Goal: Transaction & Acquisition: Purchase product/service

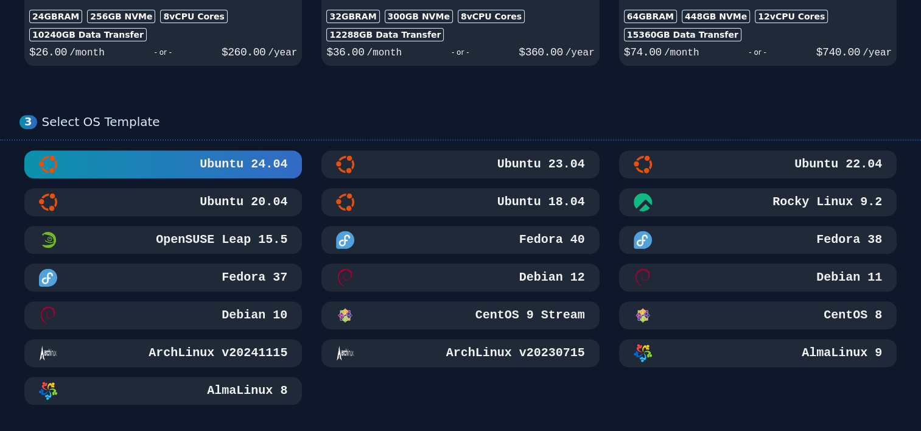
scroll to position [487, 0]
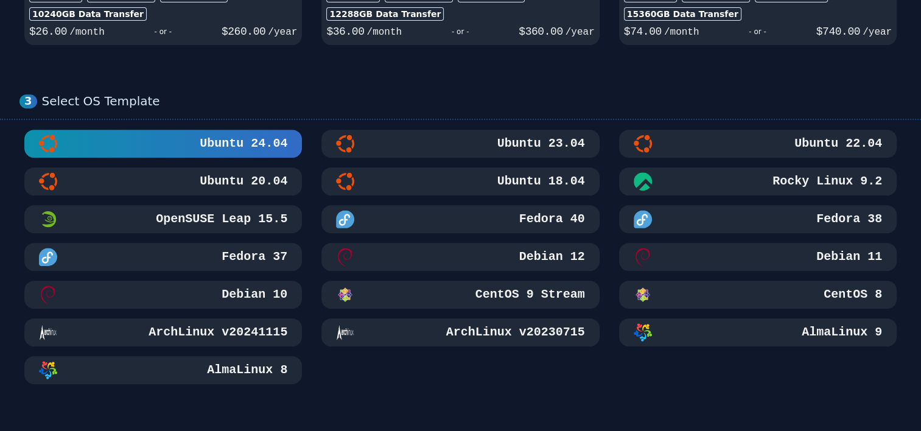
click at [282, 290] on h3 "Debian 10" at bounding box center [253, 294] width 68 height 17
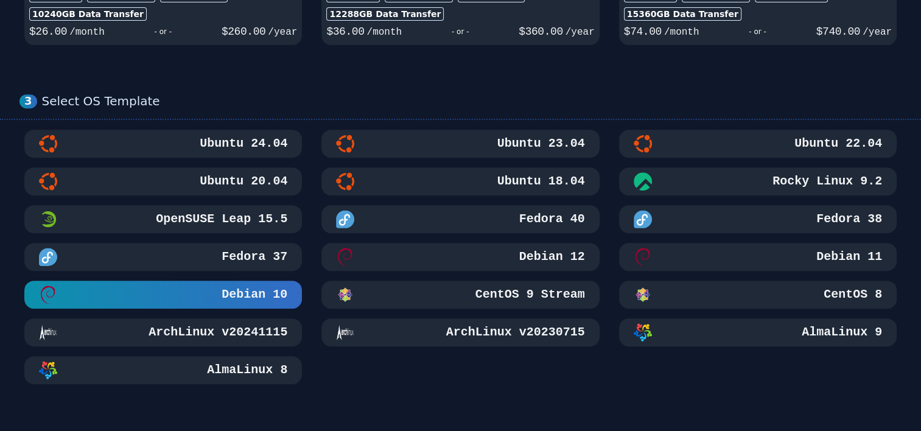
click at [516, 287] on h3 "CentOS 9 Stream" at bounding box center [529, 294] width 112 height 17
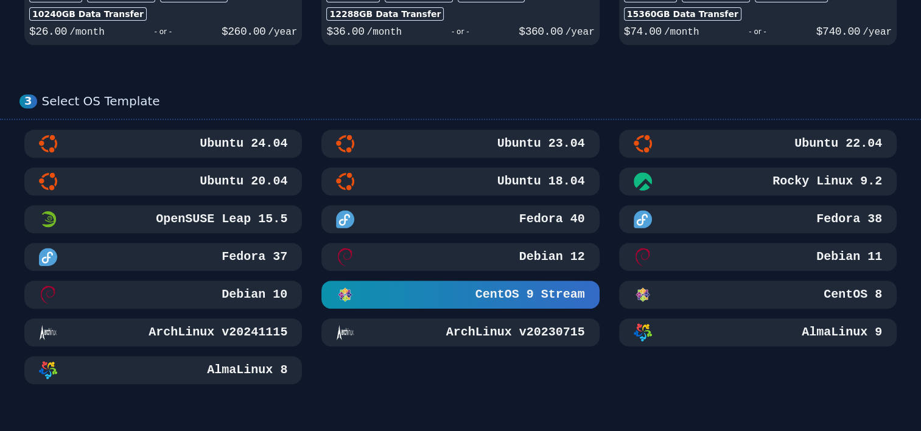
click at [698, 334] on div "AlmaLinux 9" at bounding box center [758, 332] width 248 height 18
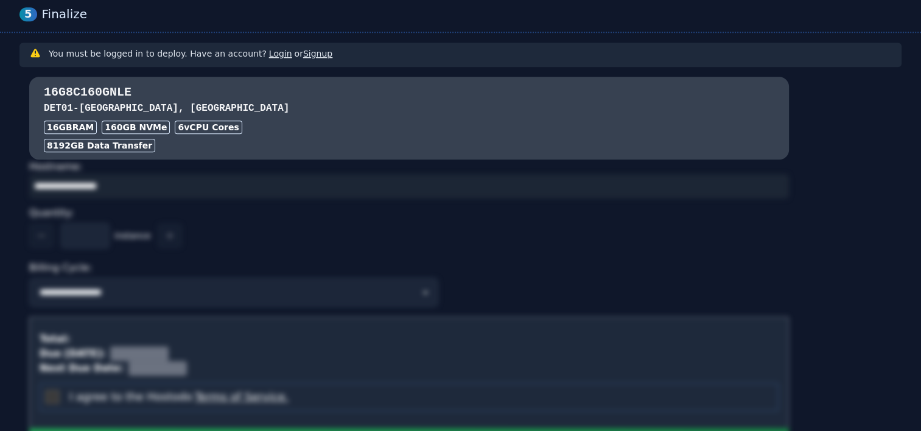
scroll to position [974, 0]
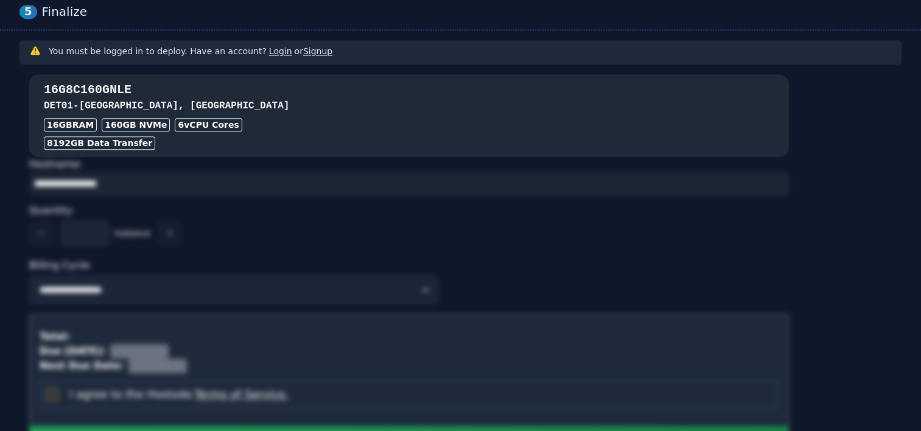
click at [351, 128] on div "16GB RAM 160 GB NVMe 6 vCPU Cores" at bounding box center [409, 124] width 730 height 13
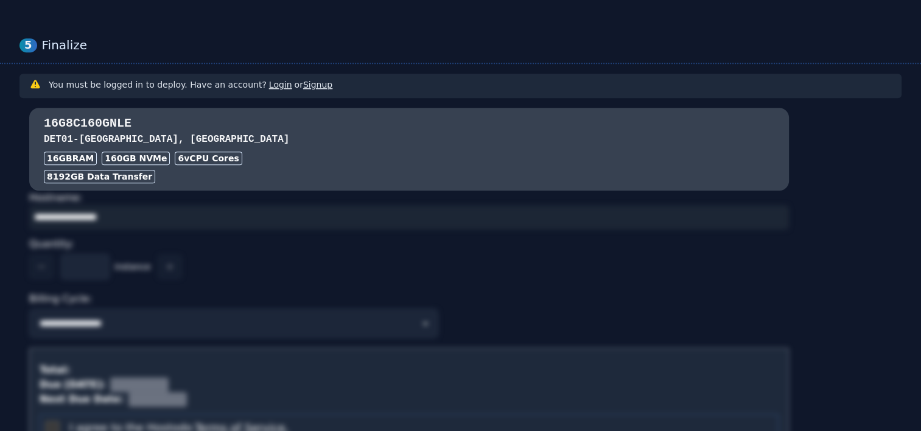
scroll to position [775, 0]
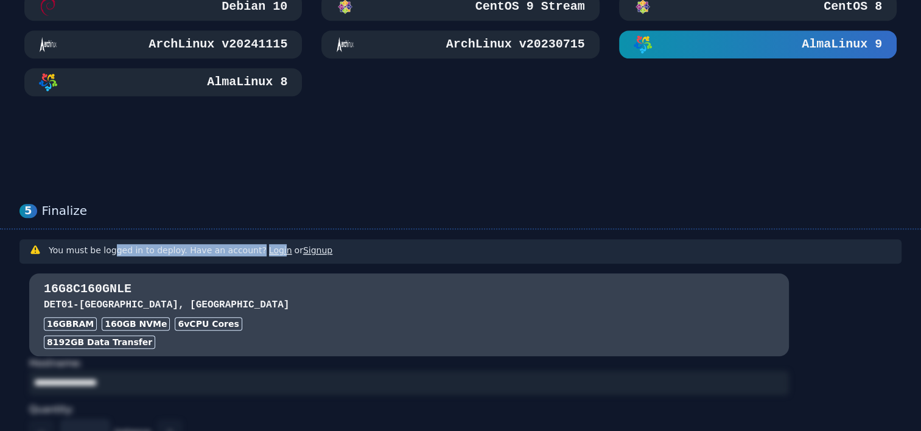
drag, startPoint x: 117, startPoint y: 251, endPoint x: 281, endPoint y: 253, distance: 163.7
click at [281, 253] on h3 "You must be logged in to deploy. Have an account? Login or Signup" at bounding box center [191, 250] width 284 height 12
click at [379, 251] on div "You must be logged in to deploy. Have an account? Login or Signup" at bounding box center [460, 251] width 862 height 15
